Goal: Browse casually: Explore the website without a specific task or goal

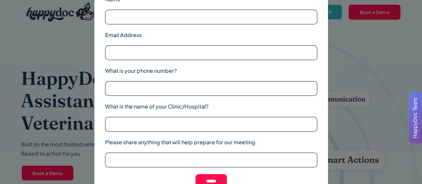
click at [364, 58] on div "Name Email Address What is your phone number? What is the name of your Clinic/H…" at bounding box center [211, 92] width 422 height 184
click at [388, 40] on div "Name Email Address What is your phone number? What is the name of your Clinic/H…" at bounding box center [211, 92] width 422 height 184
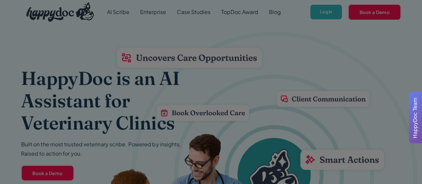
click at [324, 12] on div at bounding box center [211, 92] width 422 height 184
click at [325, 9] on div at bounding box center [211, 92] width 422 height 184
click at [323, 12] on div at bounding box center [211, 92] width 422 height 184
click at [328, 11] on div at bounding box center [211, 92] width 422 height 184
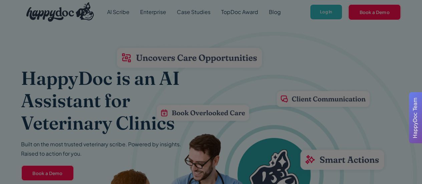
click at [323, 13] on div at bounding box center [211, 92] width 422 height 184
click at [325, 15] on div at bounding box center [211, 92] width 422 height 184
click at [326, 16] on div at bounding box center [211, 92] width 422 height 184
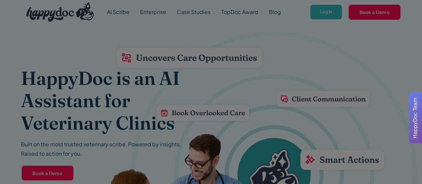
click at [327, 15] on div at bounding box center [211, 92] width 422 height 184
click at [328, 7] on div at bounding box center [211, 92] width 422 height 184
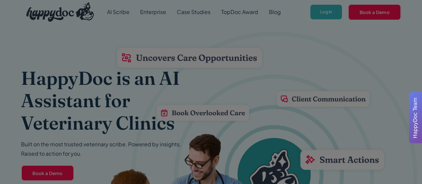
click at [327, 10] on div at bounding box center [211, 92] width 422 height 184
click at [412, 104] on span "HappyDoc Team" at bounding box center [415, 117] width 8 height 41
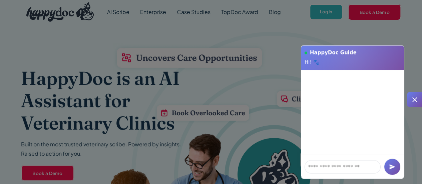
click at [414, 100] on icon at bounding box center [414, 99] width 8 height 8
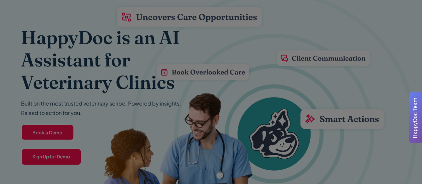
scroll to position [100, 0]
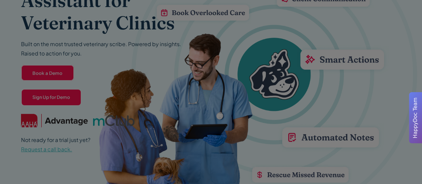
click at [52, 74] on div at bounding box center [211, 92] width 422 height 184
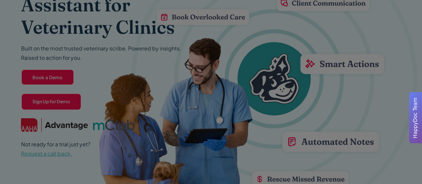
scroll to position [67, 0]
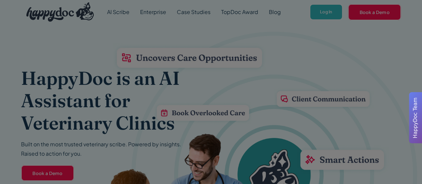
click at [322, 11] on div at bounding box center [211, 92] width 422 height 184
click at [375, 10] on div at bounding box center [211, 92] width 422 height 184
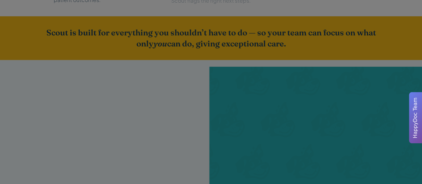
scroll to position [1066, 0]
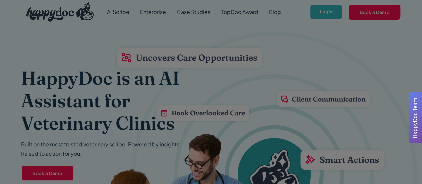
click at [325, 12] on div at bounding box center [211, 92] width 422 height 184
